Goal: Transaction & Acquisition: Purchase product/service

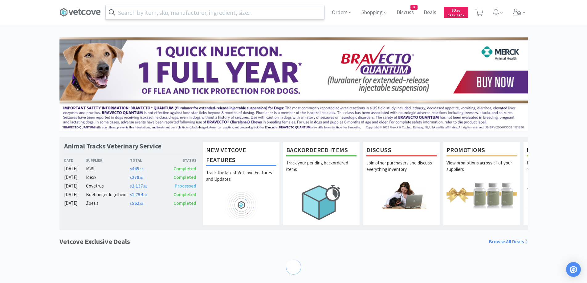
click at [182, 13] on input "text" at bounding box center [215, 12] width 219 height 14
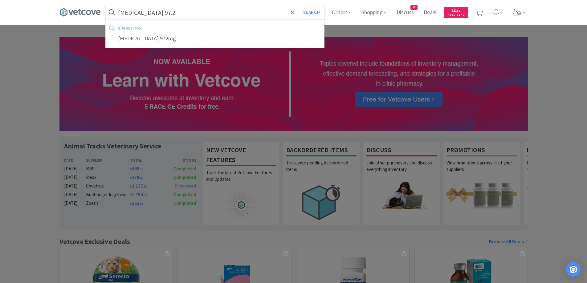
type input "[MEDICAL_DATA] 97.2"
click at [299, 5] on button "Search" at bounding box center [312, 12] width 26 height 14
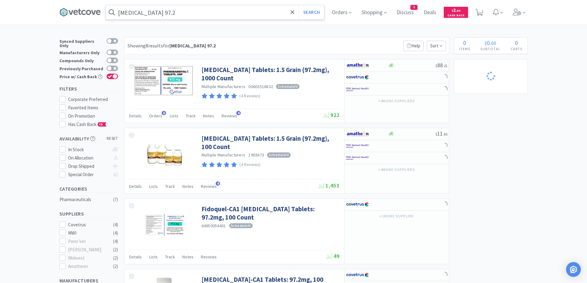
select select "10"
select select "1"
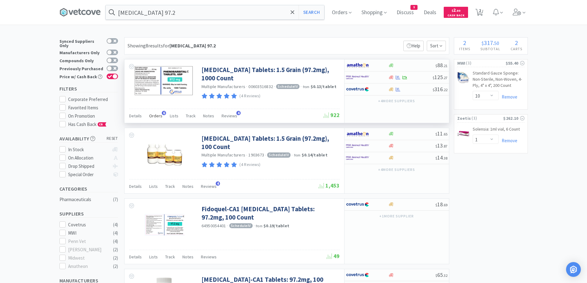
click at [158, 118] on span "Orders" at bounding box center [155, 116] width 13 height 6
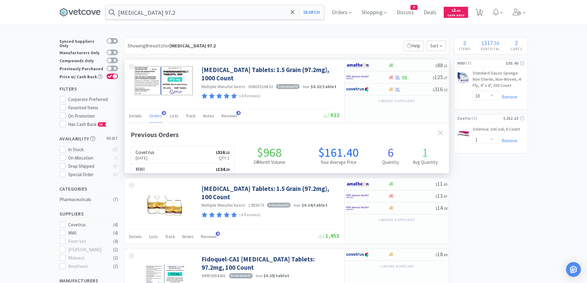
scroll to position [160, 325]
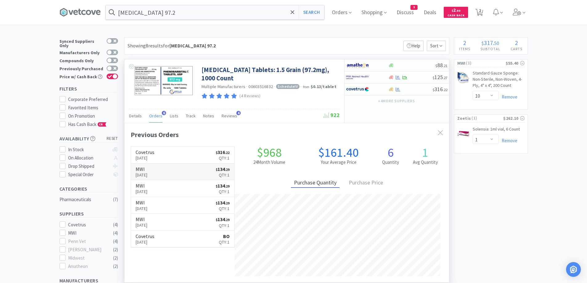
click at [174, 174] on link "MWI [DATE] $ 134 . 29 Qty: 1" at bounding box center [183, 172] width 104 height 17
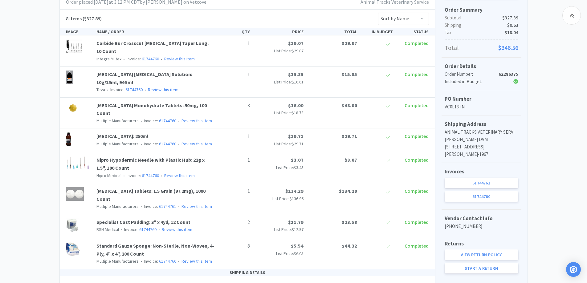
scroll to position [123, 0]
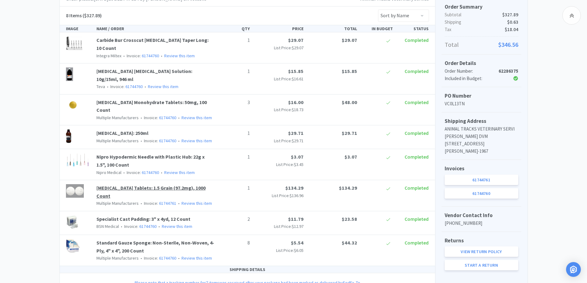
click at [179, 185] on link "[MEDICAL_DATA] Tablets: 1.5 Grain (97.2mg), 1000 Count" at bounding box center [150, 192] width 109 height 14
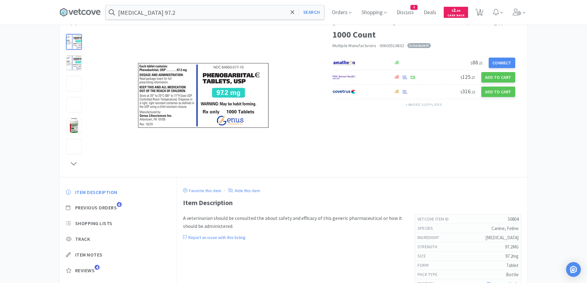
scroll to position [31, 0]
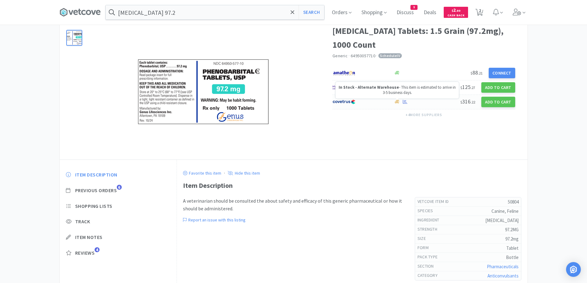
click at [399, 104] on icon at bounding box center [397, 102] width 5 height 5
select select "1"
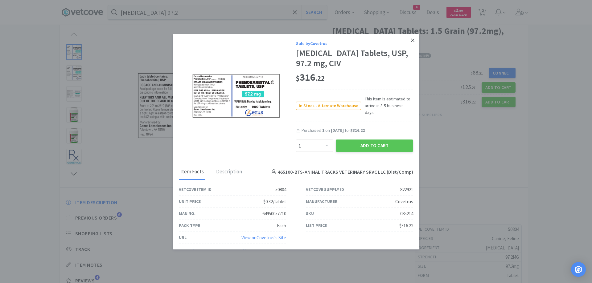
click at [413, 43] on icon at bounding box center [412, 41] width 3 height 6
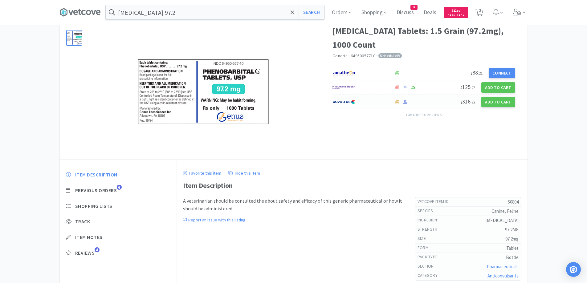
click at [340, 102] on img at bounding box center [344, 101] width 23 height 9
select select "1"
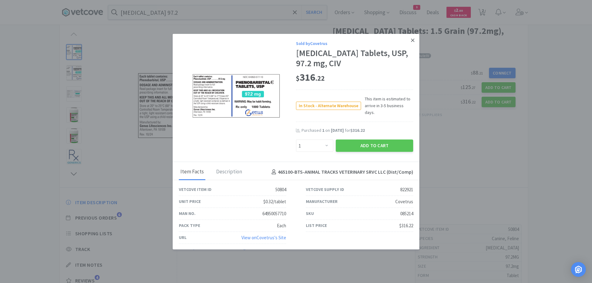
click at [414, 43] on icon at bounding box center [412, 41] width 3 height 6
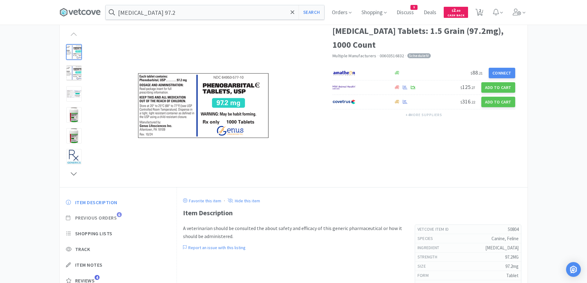
click at [104, 215] on span "Previous Orders" at bounding box center [96, 218] width 42 height 6
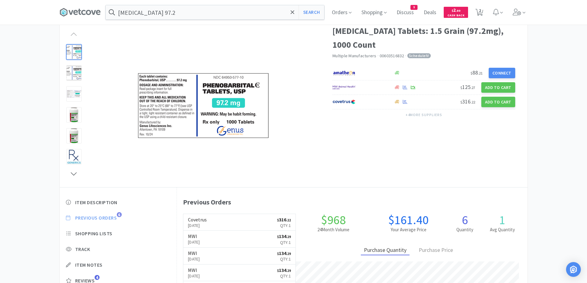
scroll to position [169, 350]
click at [231, 240] on link "MWI [DATE] $ 134 . 29 Qty: 1" at bounding box center [239, 239] width 112 height 17
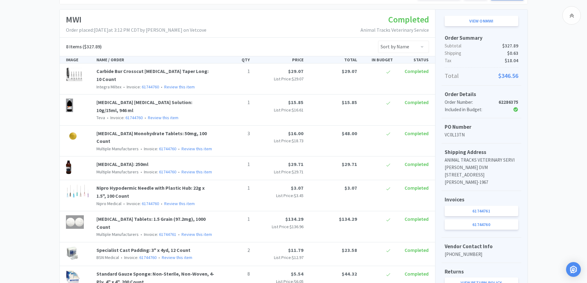
scroll to position [92, 0]
click at [204, 216] on link "[MEDICAL_DATA] Tablets: 1.5 Grain (97.2mg), 1000 Count" at bounding box center [150, 223] width 109 height 14
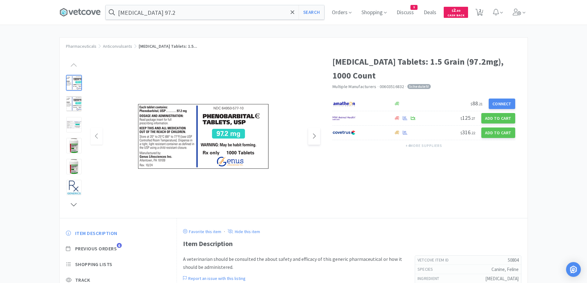
click at [315, 140] on icon at bounding box center [314, 136] width 5 height 7
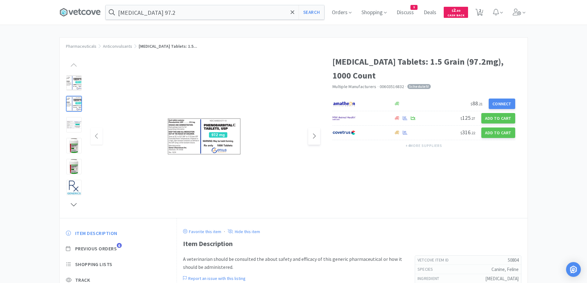
click at [315, 140] on icon at bounding box center [314, 136] width 5 height 7
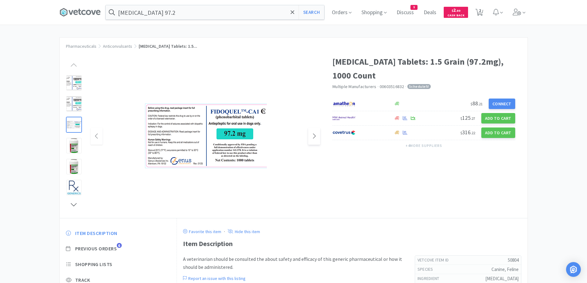
click at [315, 140] on icon at bounding box center [314, 136] width 5 height 7
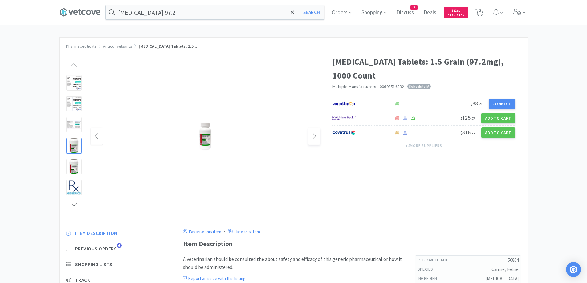
click at [315, 140] on icon at bounding box center [314, 136] width 5 height 7
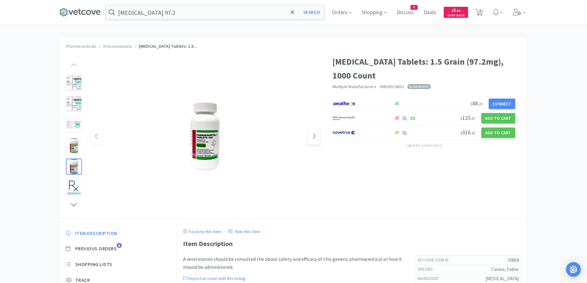
click at [315, 140] on icon at bounding box center [314, 136] width 5 height 7
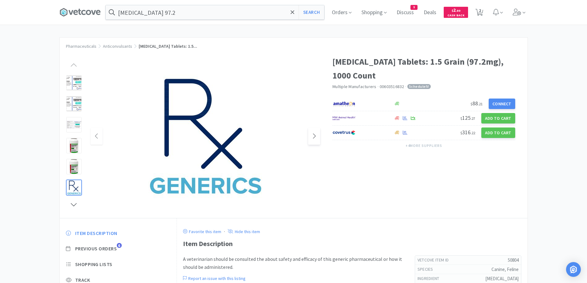
click at [315, 140] on icon at bounding box center [314, 136] width 5 height 7
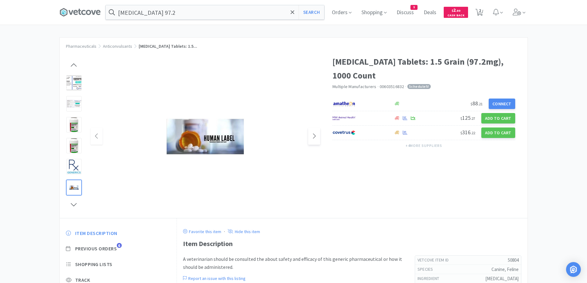
click at [315, 140] on icon at bounding box center [314, 136] width 5 height 7
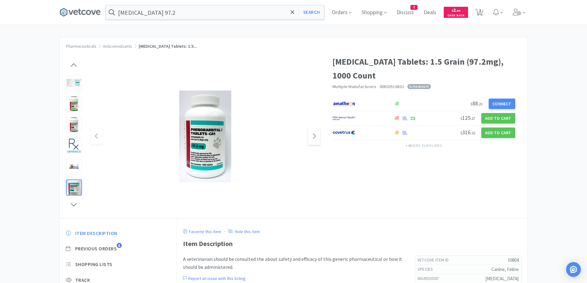
click at [315, 140] on icon at bounding box center [314, 136] width 5 height 7
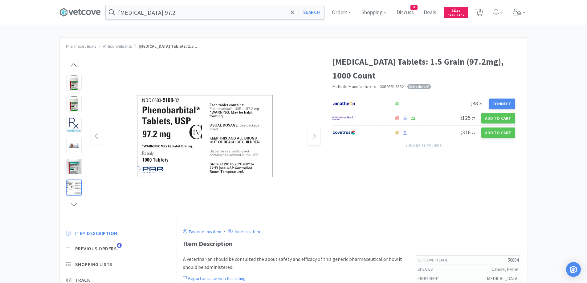
click at [315, 140] on icon at bounding box center [314, 136] width 5 height 7
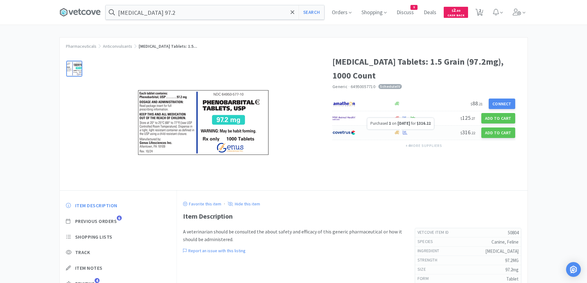
click at [405, 134] on icon at bounding box center [405, 132] width 5 height 5
select select "1"
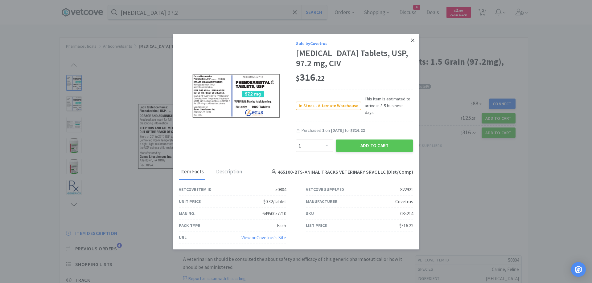
click at [415, 45] on link at bounding box center [412, 40] width 11 height 13
